Goal: Find specific page/section: Locate a particular part of the current website

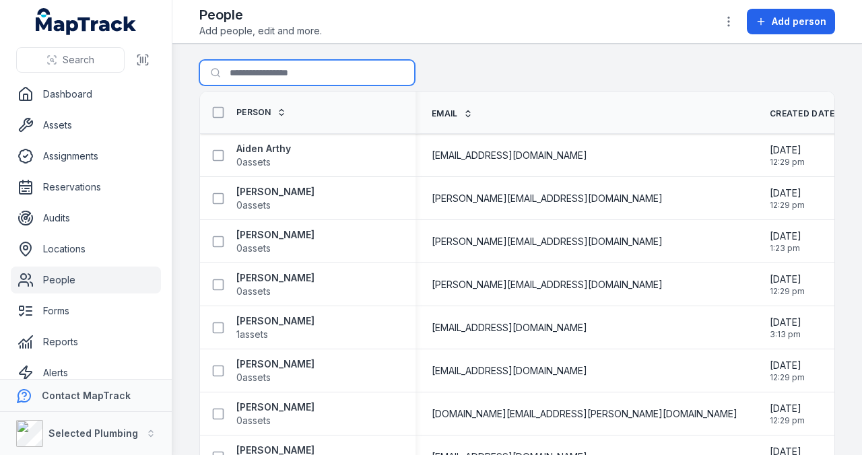
click at [264, 66] on input "Search for people" at bounding box center [306, 73] width 215 height 26
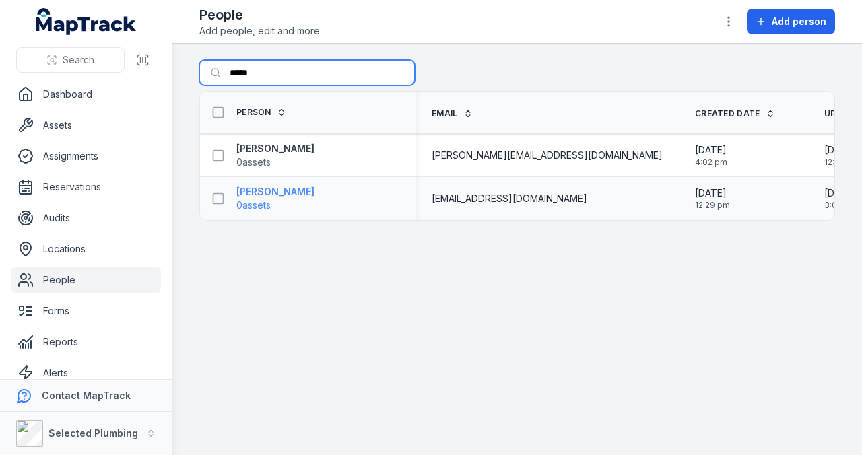
type input "*****"
click at [264, 189] on strong "[PERSON_NAME]" at bounding box center [275, 191] width 78 height 13
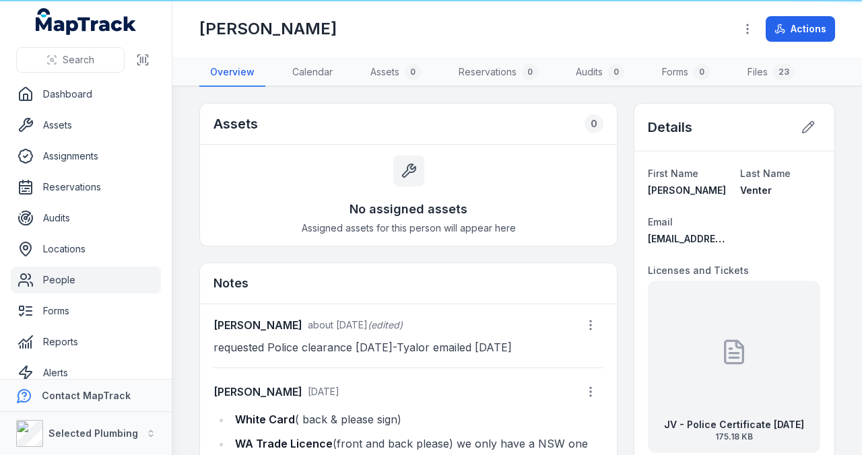
scroll to position [244, 0]
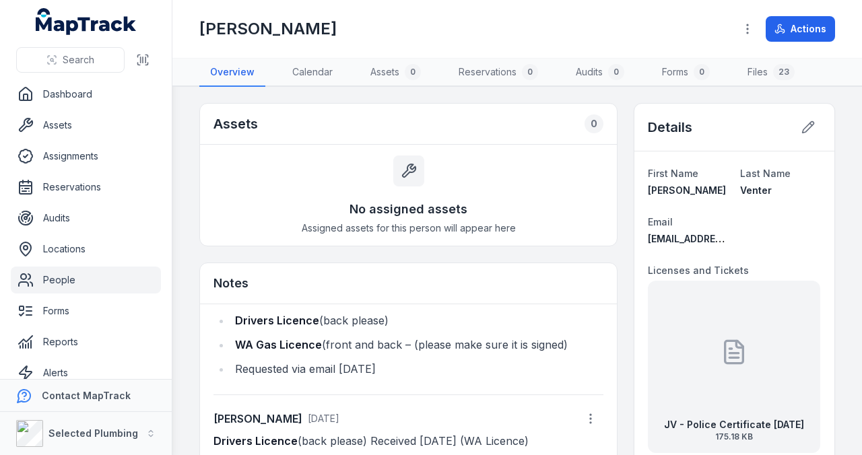
click at [725, 359] on icon at bounding box center [733, 352] width 27 height 27
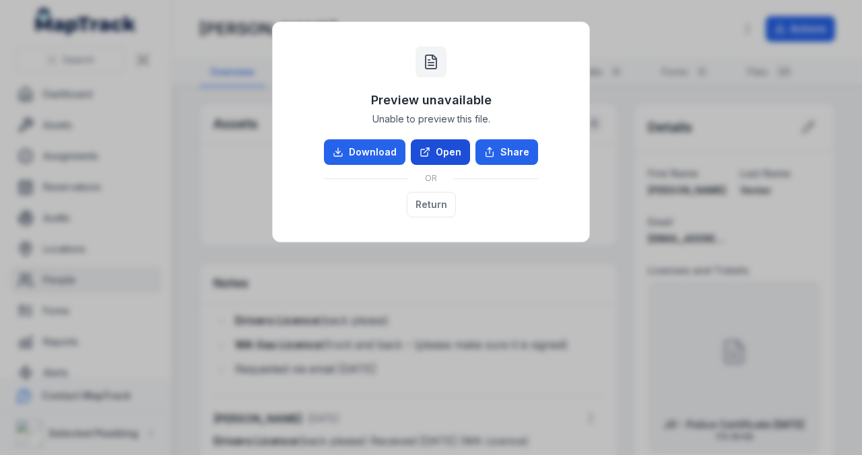
click at [444, 153] on link "Open" at bounding box center [440, 152] width 59 height 26
click at [436, 202] on button "Return" at bounding box center [431, 205] width 49 height 26
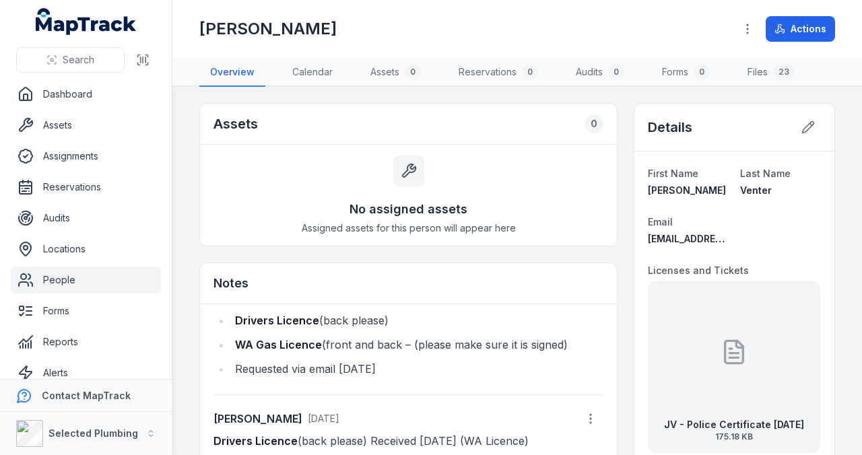
click at [728, 359] on icon at bounding box center [733, 352] width 27 height 27
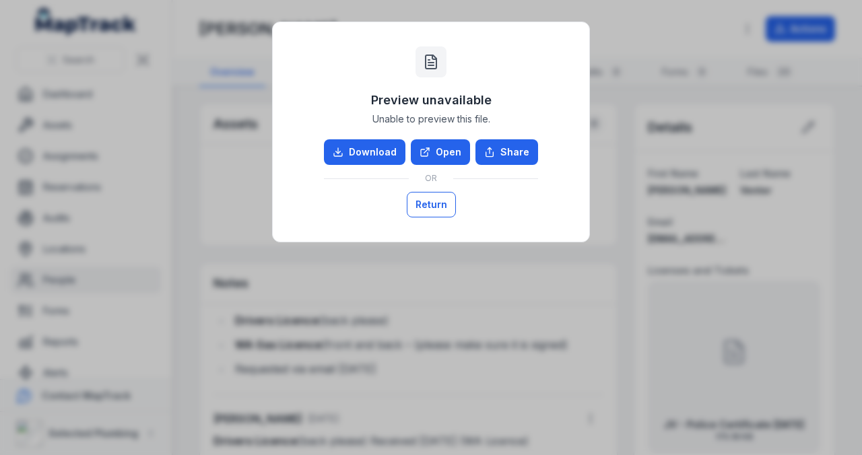
click at [435, 207] on button "Return" at bounding box center [431, 205] width 49 height 26
